Goal: Task Accomplishment & Management: Use online tool/utility

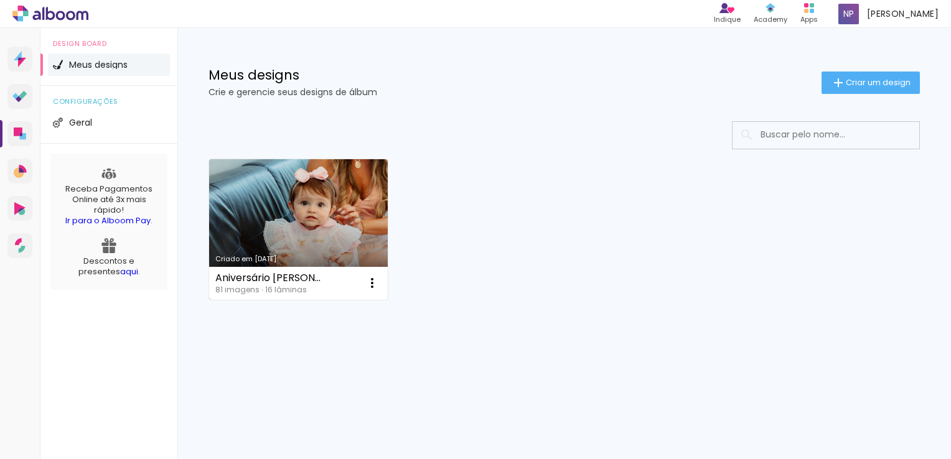
click at [273, 279] on div "Aniversário [PERSON_NAME] - 1 ano" at bounding box center [269, 278] width 109 height 10
click at [295, 198] on link "Criado em [DATE]" at bounding box center [298, 229] width 179 height 141
